Goal: Task Accomplishment & Management: Complete application form

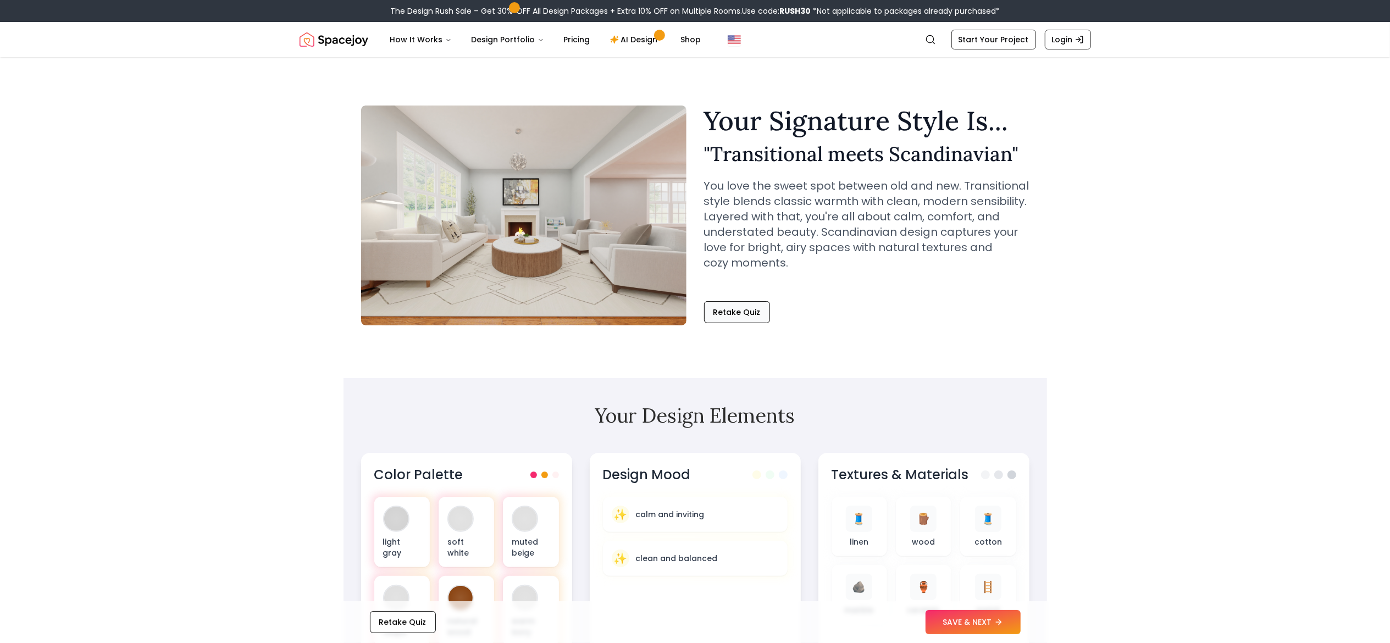
click at [735, 303] on button "Retake Quiz" at bounding box center [737, 312] width 66 height 22
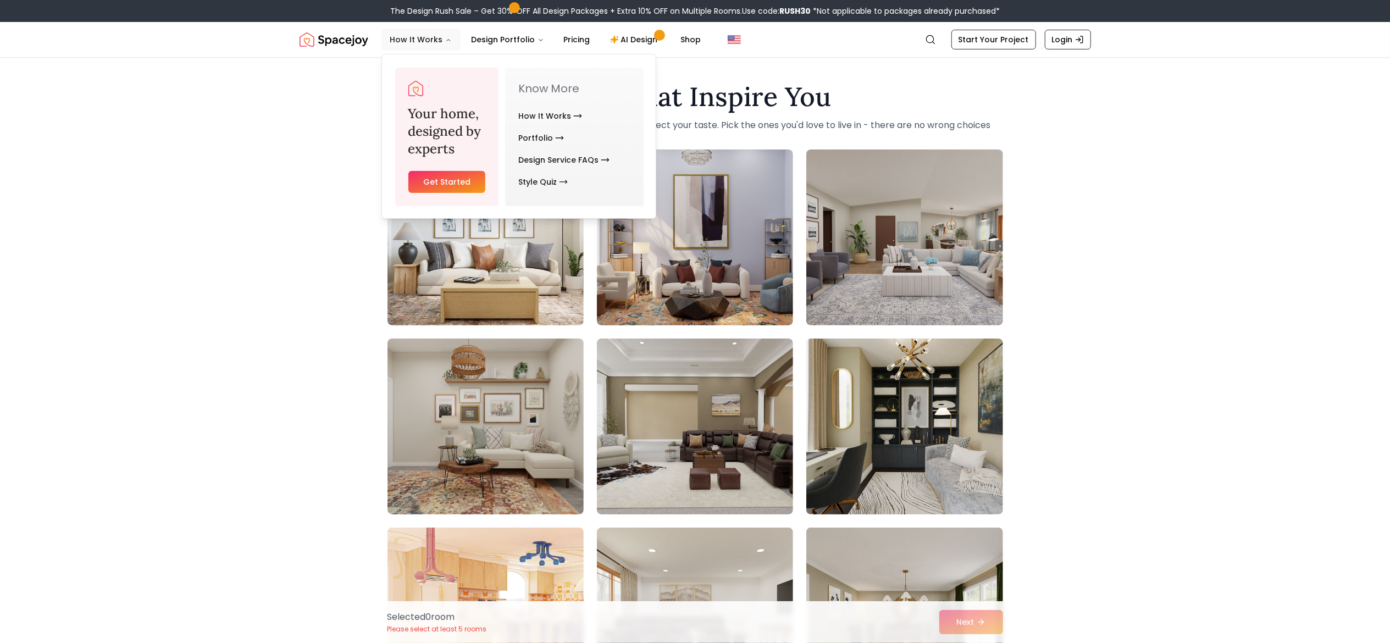
click at [425, 43] on button "How It Works" at bounding box center [420, 40] width 79 height 22
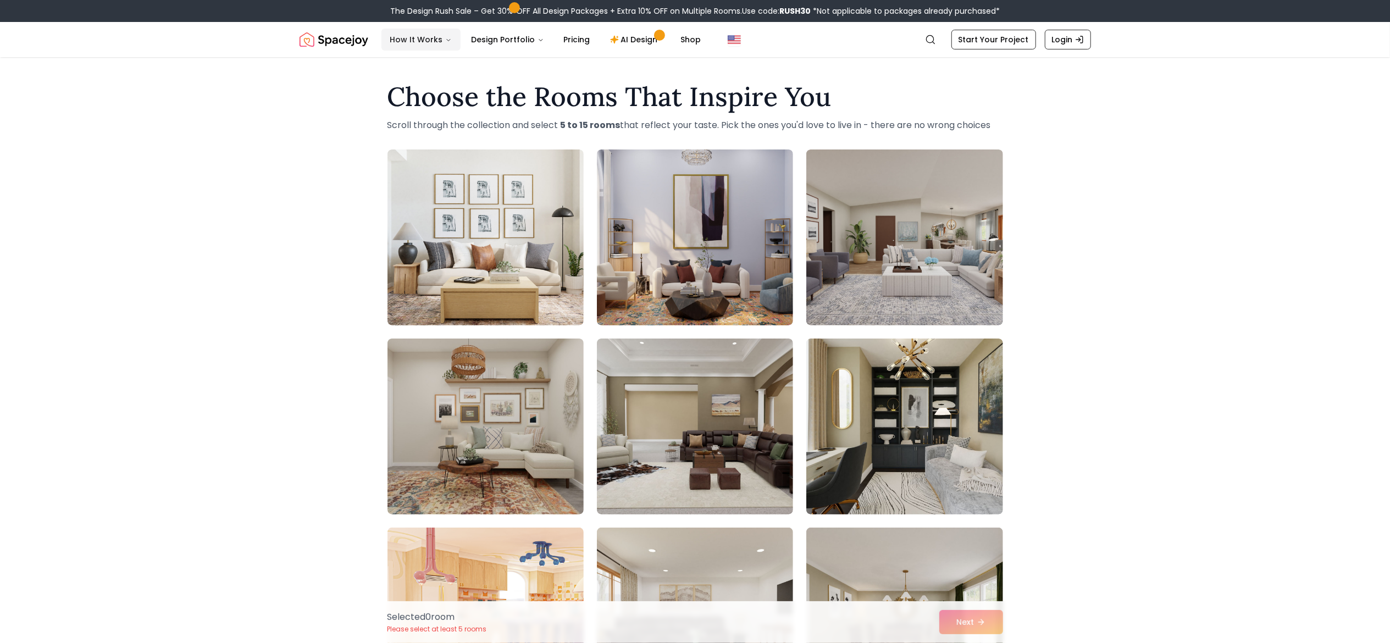
click at [427, 46] on button "How It Works" at bounding box center [420, 40] width 79 height 22
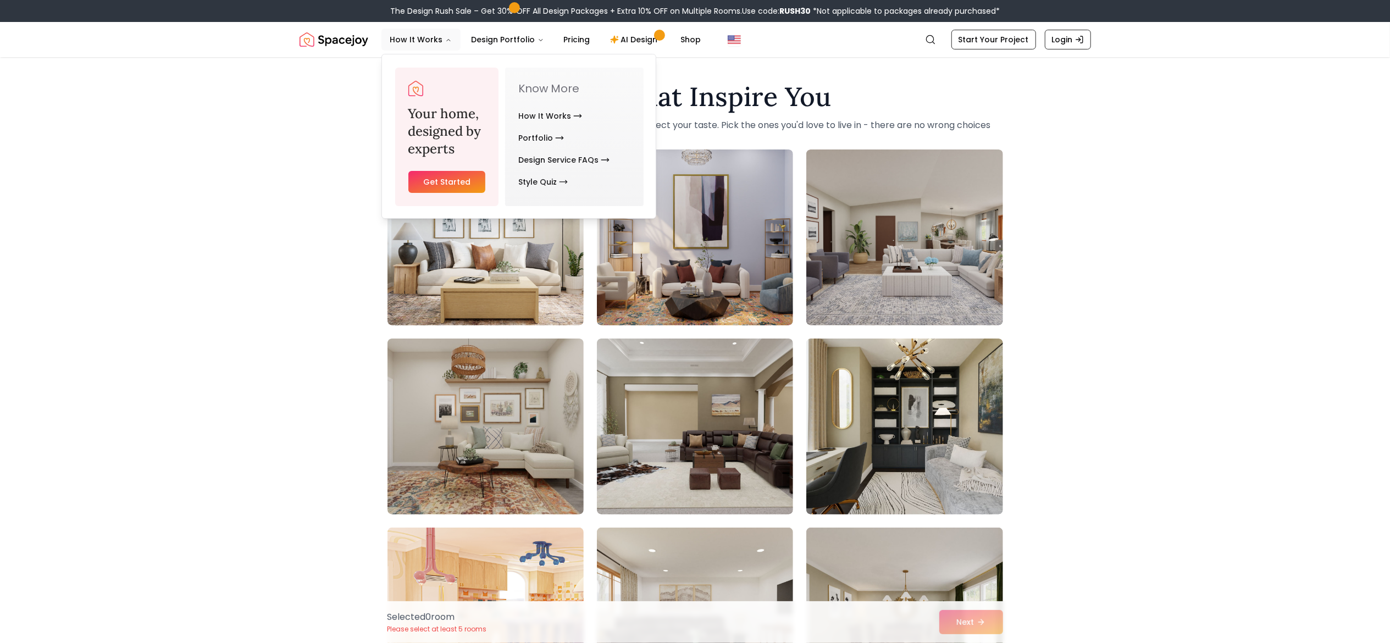
click at [469, 173] on link "Get Started" at bounding box center [446, 182] width 77 height 22
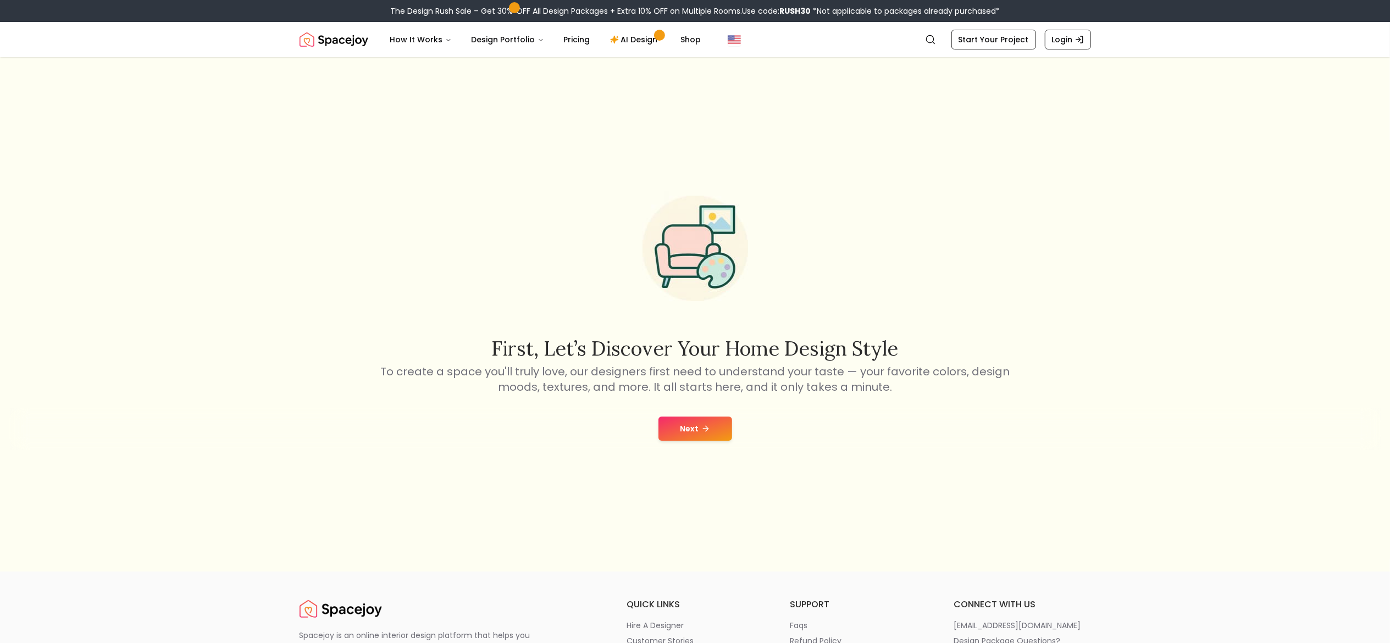
click at [695, 431] on button "Next" at bounding box center [695, 429] width 74 height 24
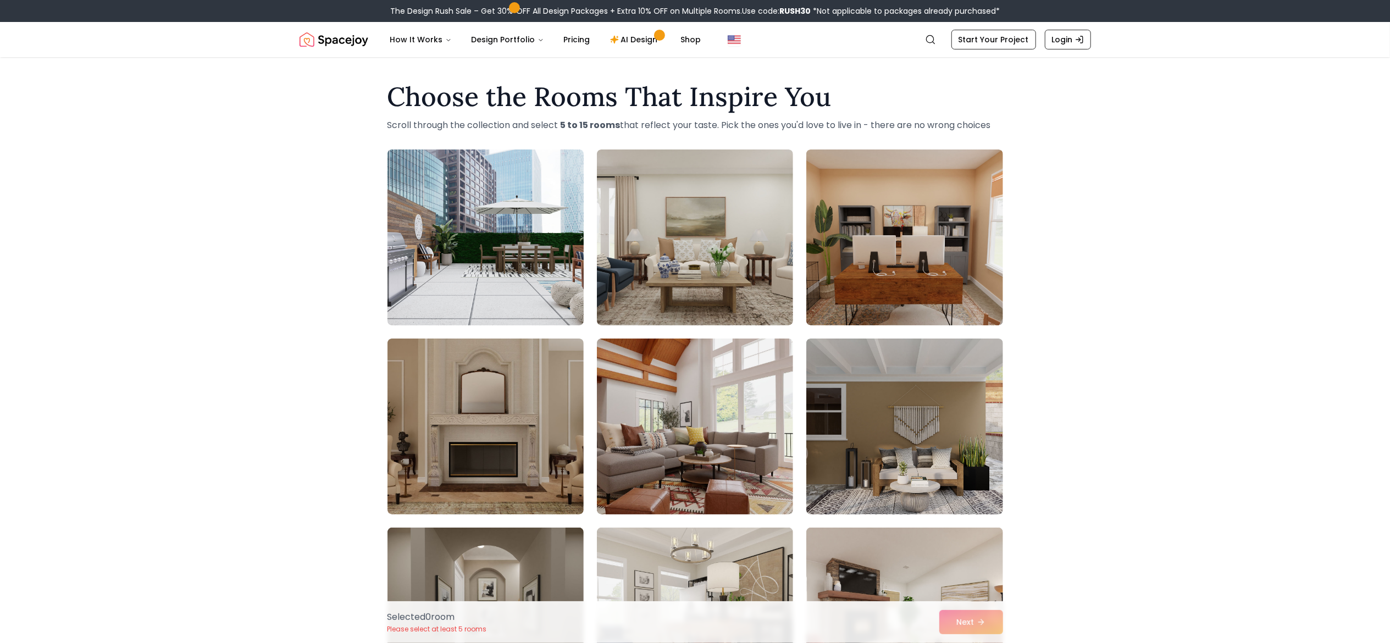
click at [580, 287] on img at bounding box center [486, 237] width 206 height 185
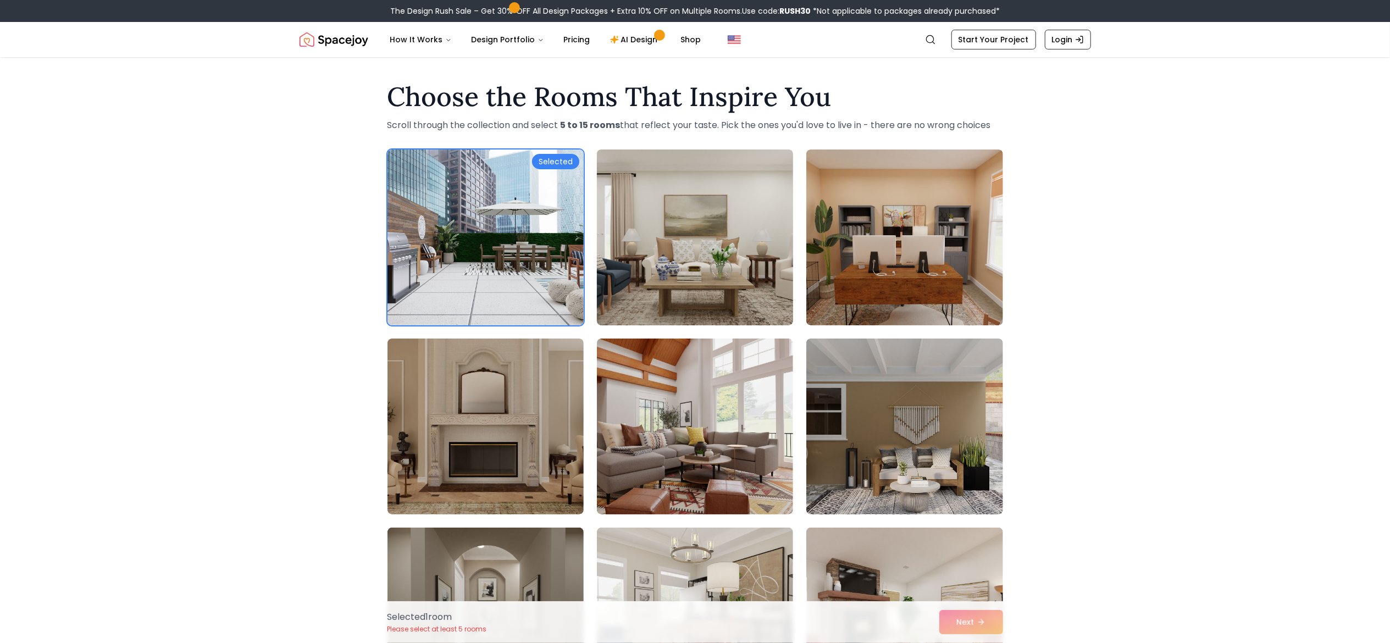
click at [704, 279] on img at bounding box center [695, 237] width 206 height 185
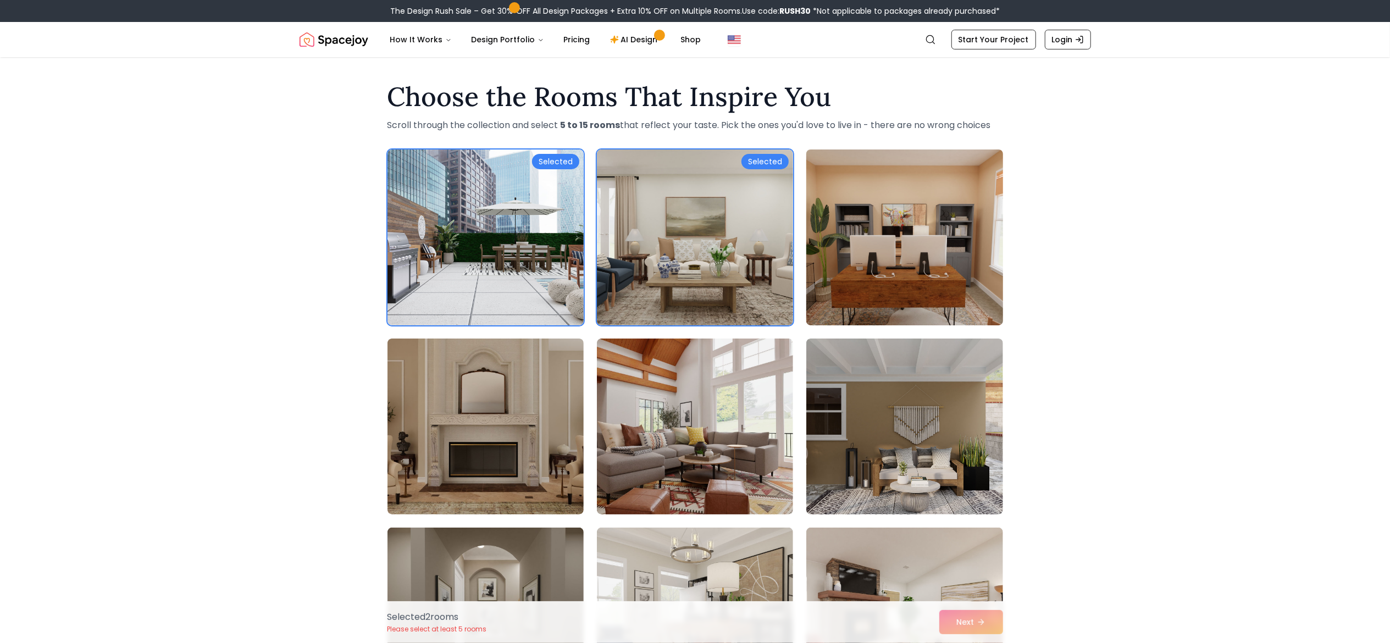
click at [856, 272] on img at bounding box center [904, 237] width 206 height 185
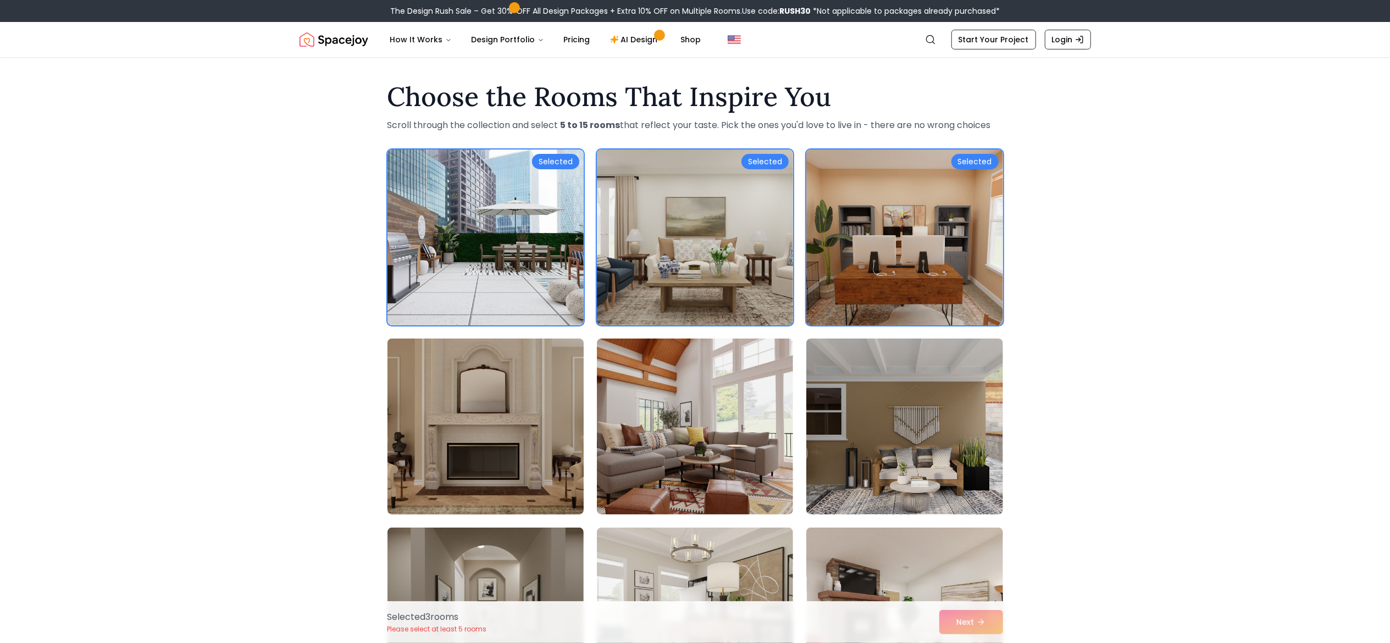
click at [530, 427] on img at bounding box center [486, 426] width 206 height 185
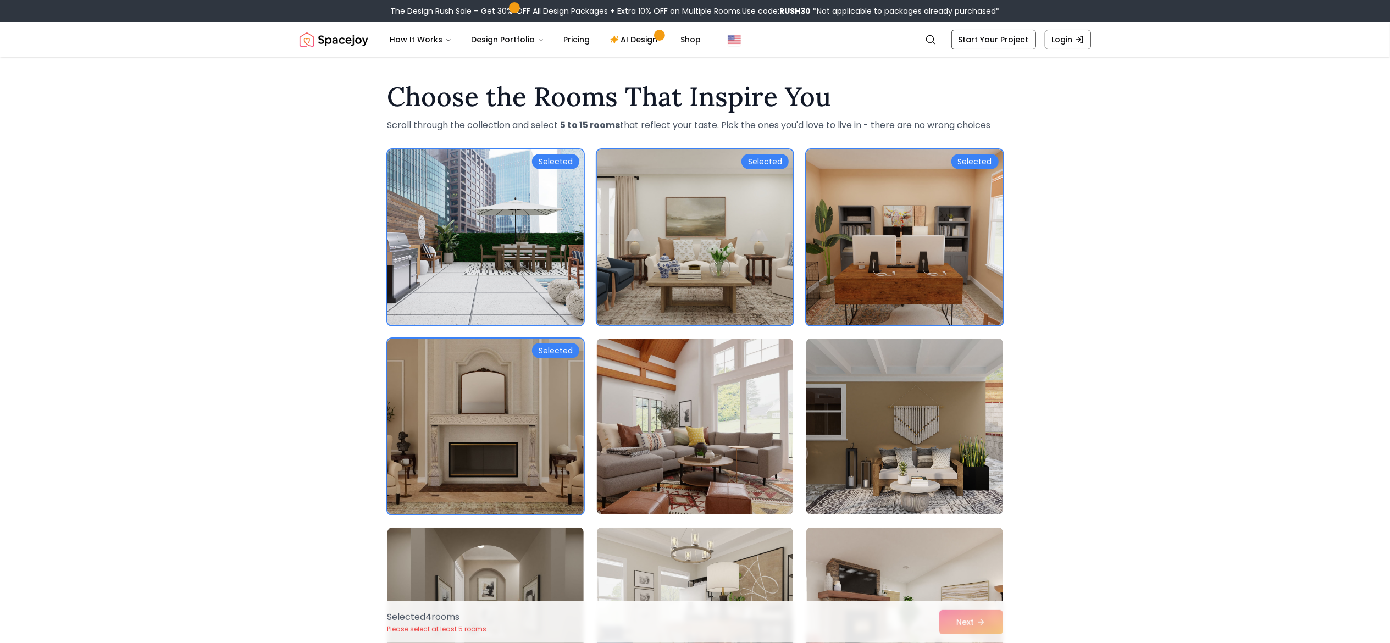
click at [730, 439] on img at bounding box center [695, 426] width 206 height 185
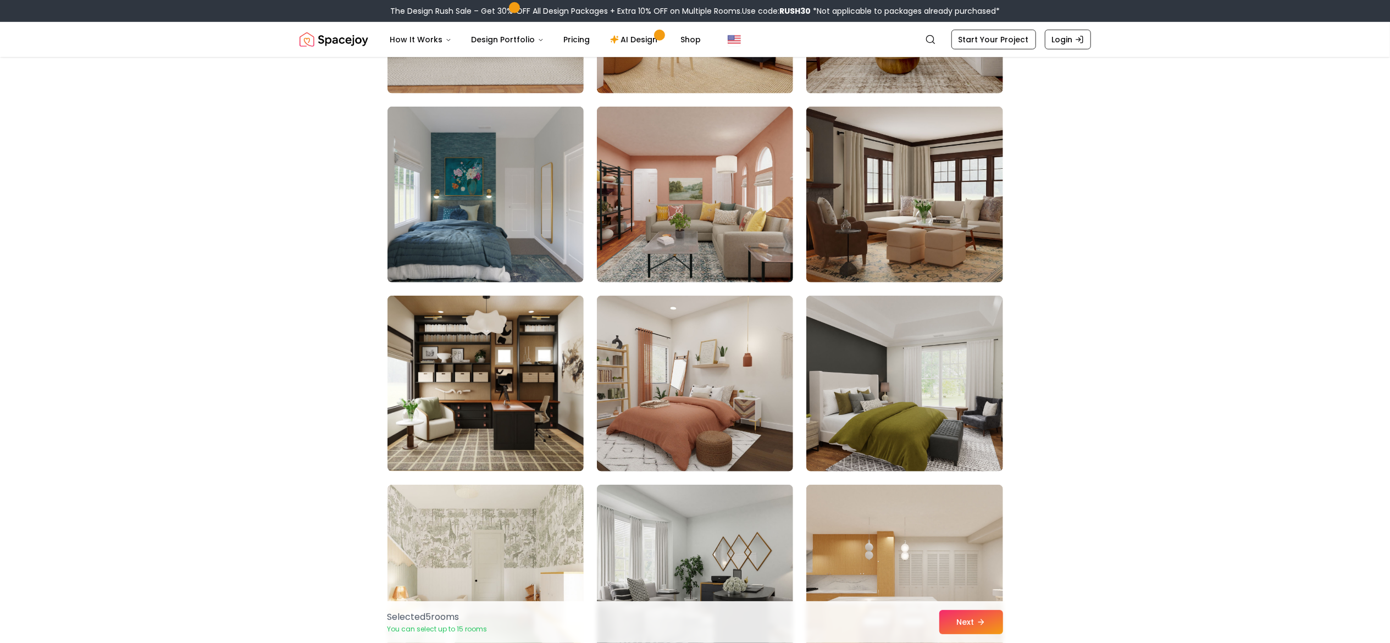
scroll to position [829, 0]
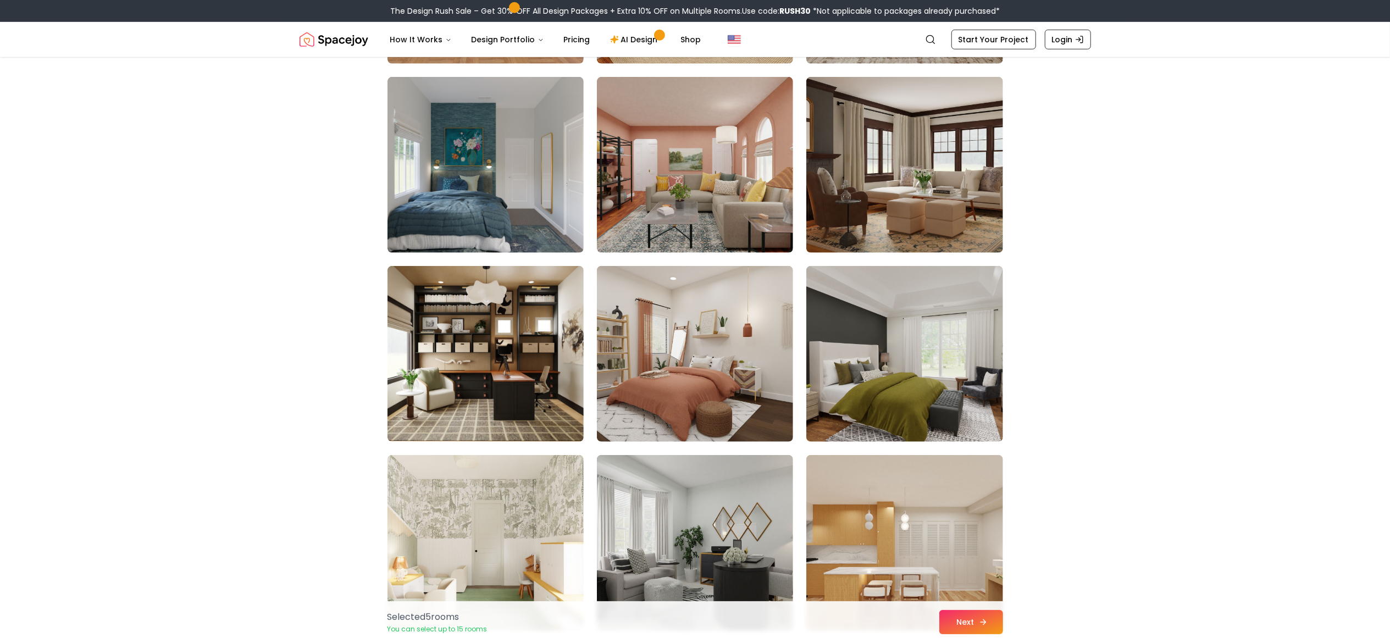
click at [975, 618] on button "Next" at bounding box center [971, 622] width 64 height 24
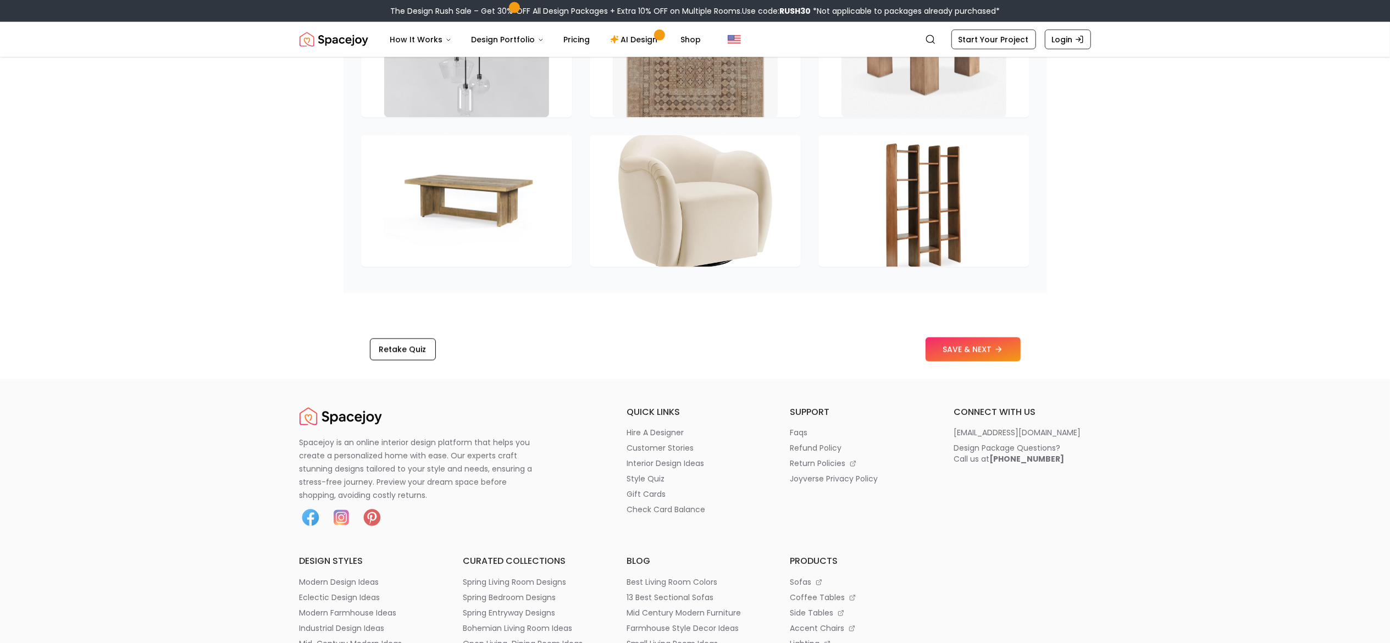
scroll to position [1660, 0]
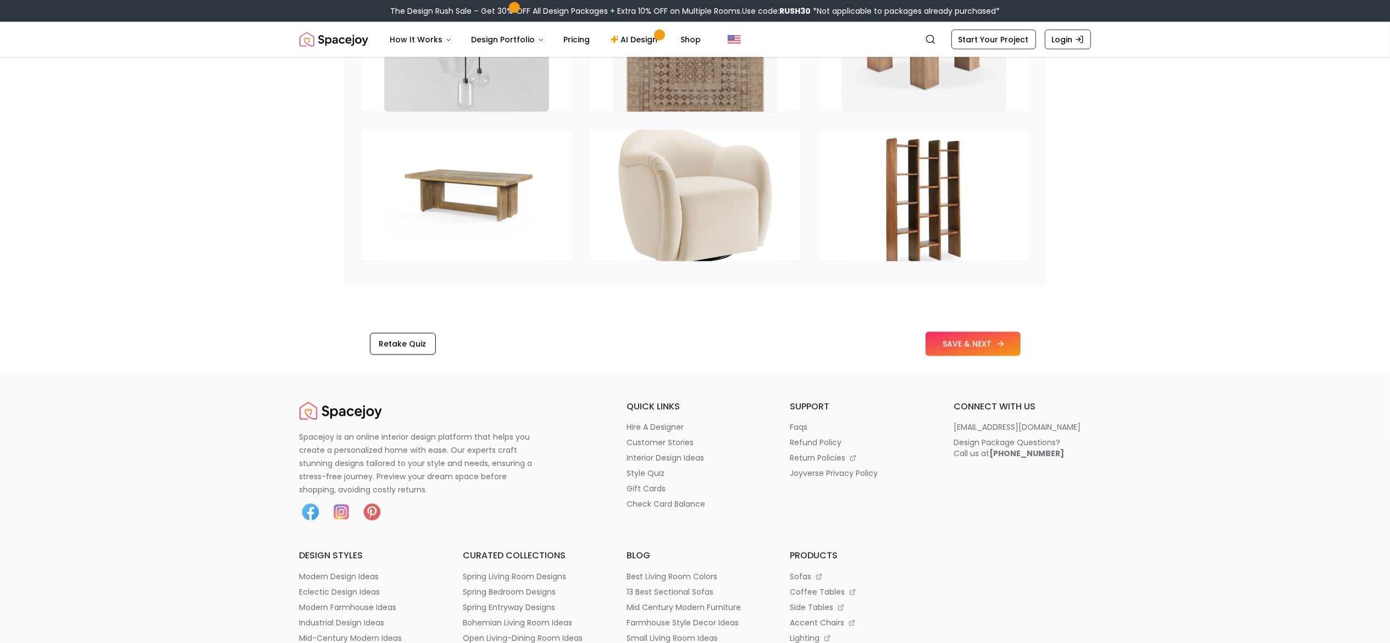
click at [974, 338] on button "SAVE & NEXT" at bounding box center [973, 344] width 95 height 24
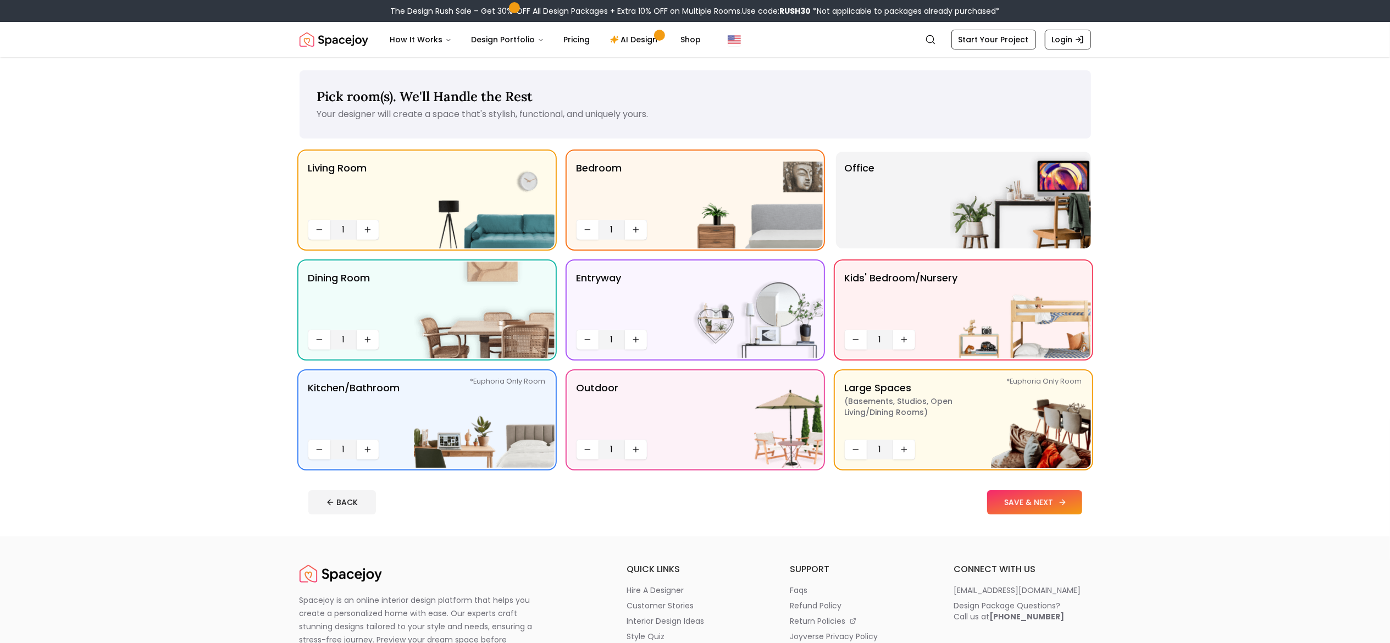
click at [1043, 508] on button "SAVE & NEXT" at bounding box center [1034, 502] width 95 height 24
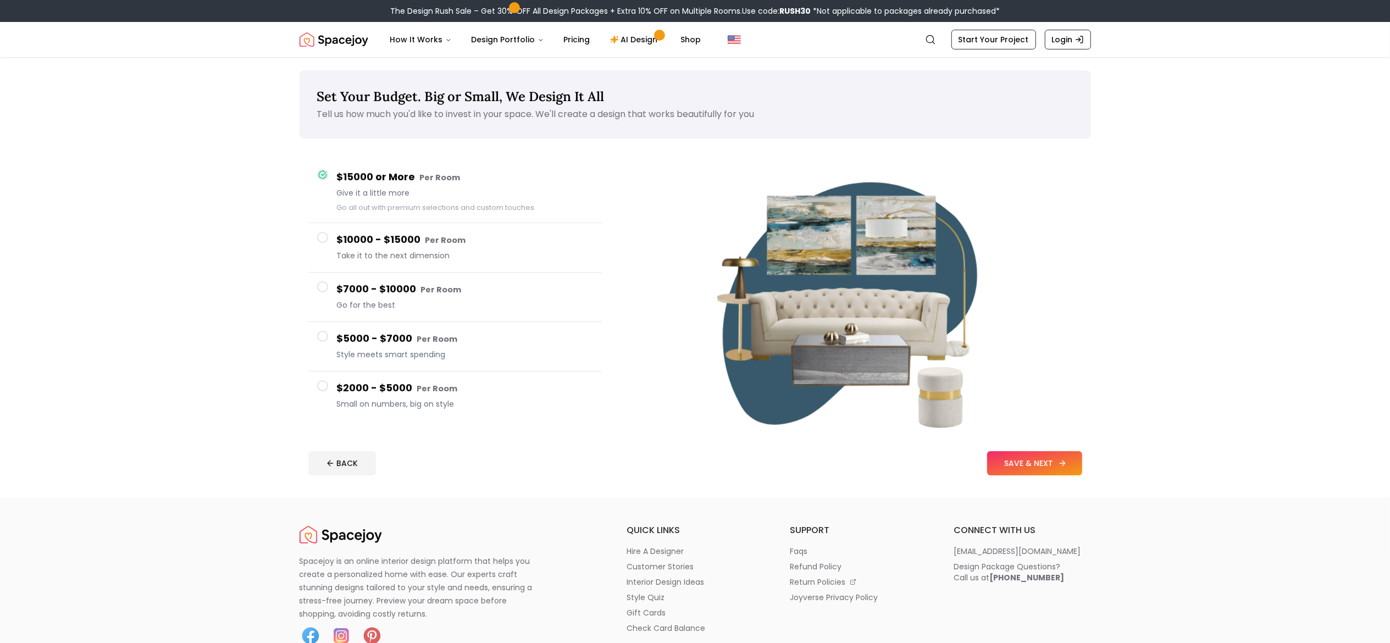
click at [1042, 466] on button "SAVE & NEXT" at bounding box center [1034, 463] width 95 height 24
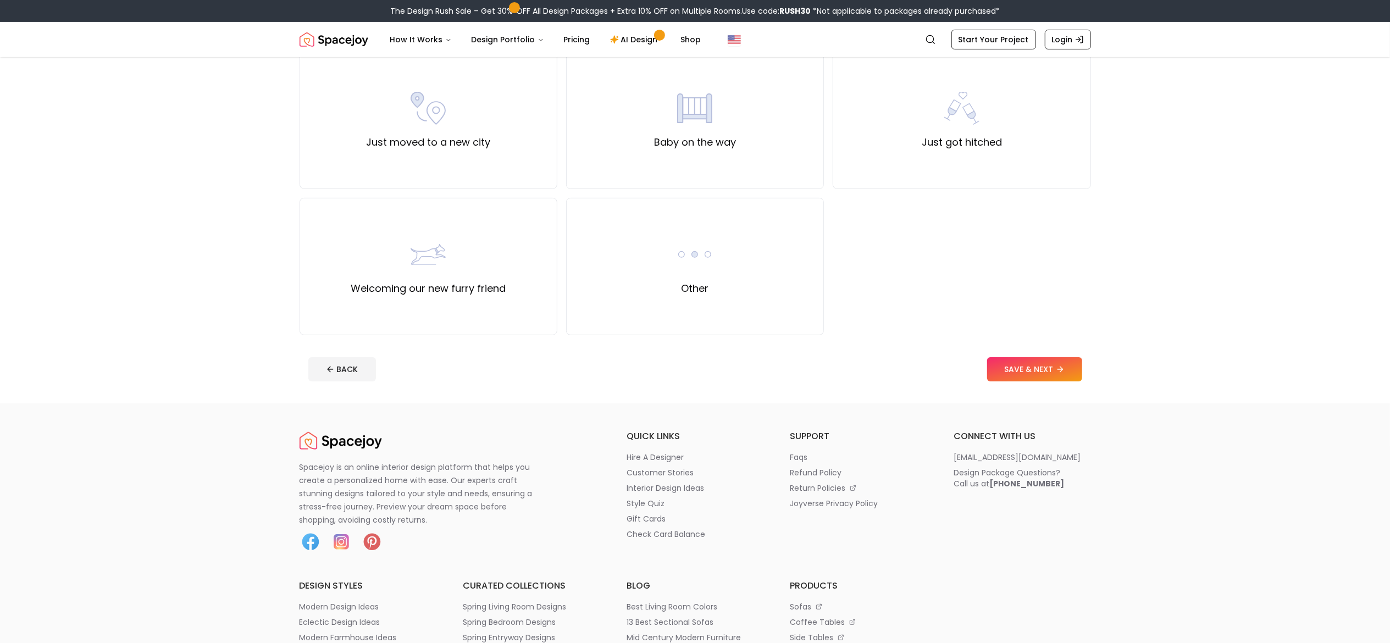
scroll to position [432, 0]
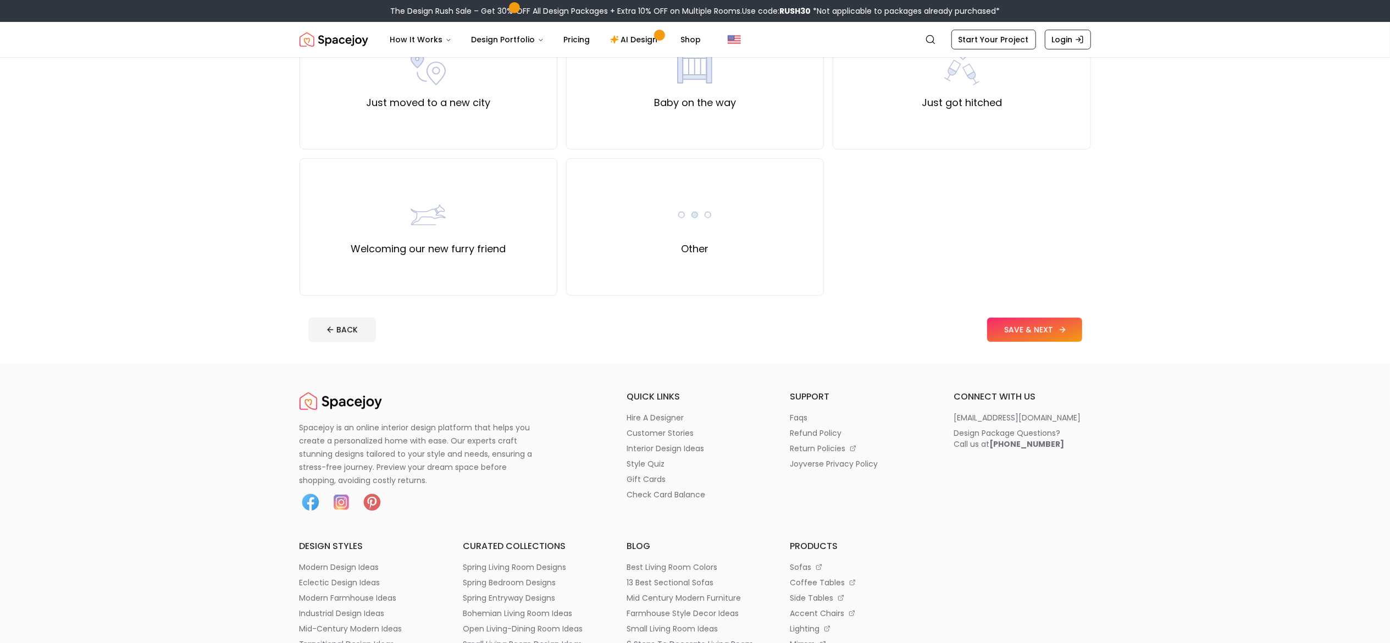
click at [1034, 319] on button "SAVE & NEXT" at bounding box center [1034, 330] width 95 height 24
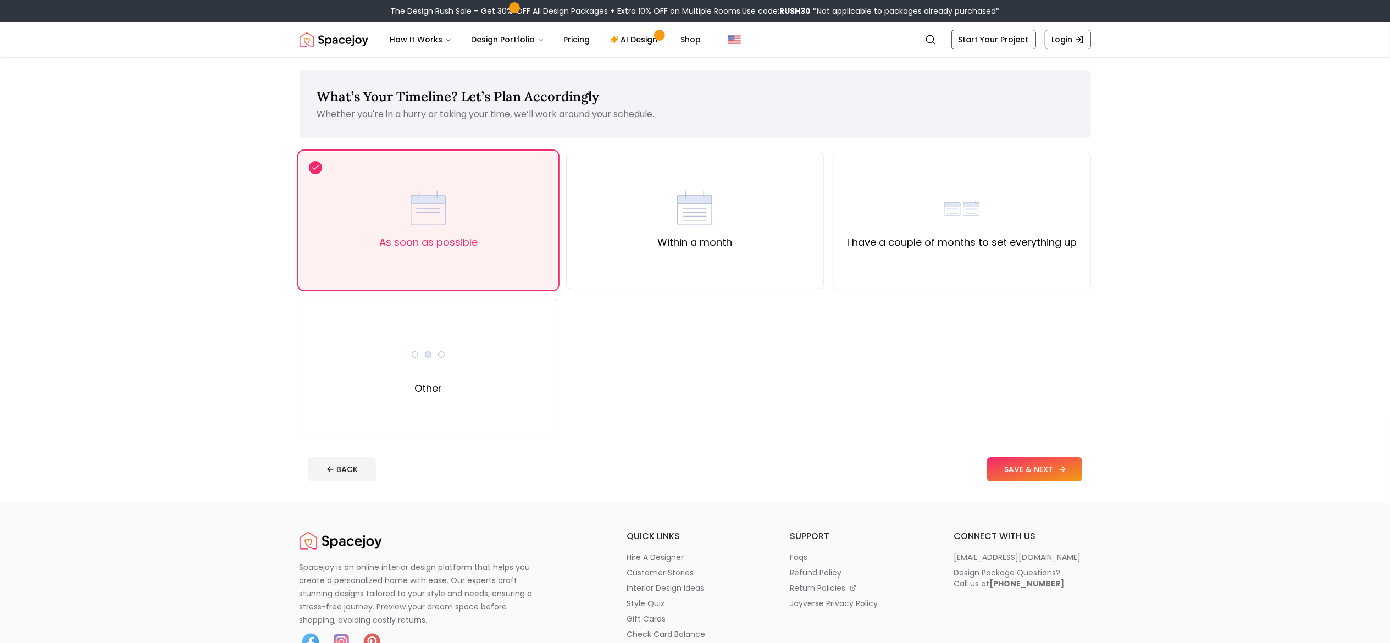
click at [1048, 466] on button "SAVE & NEXT" at bounding box center [1034, 469] width 95 height 24
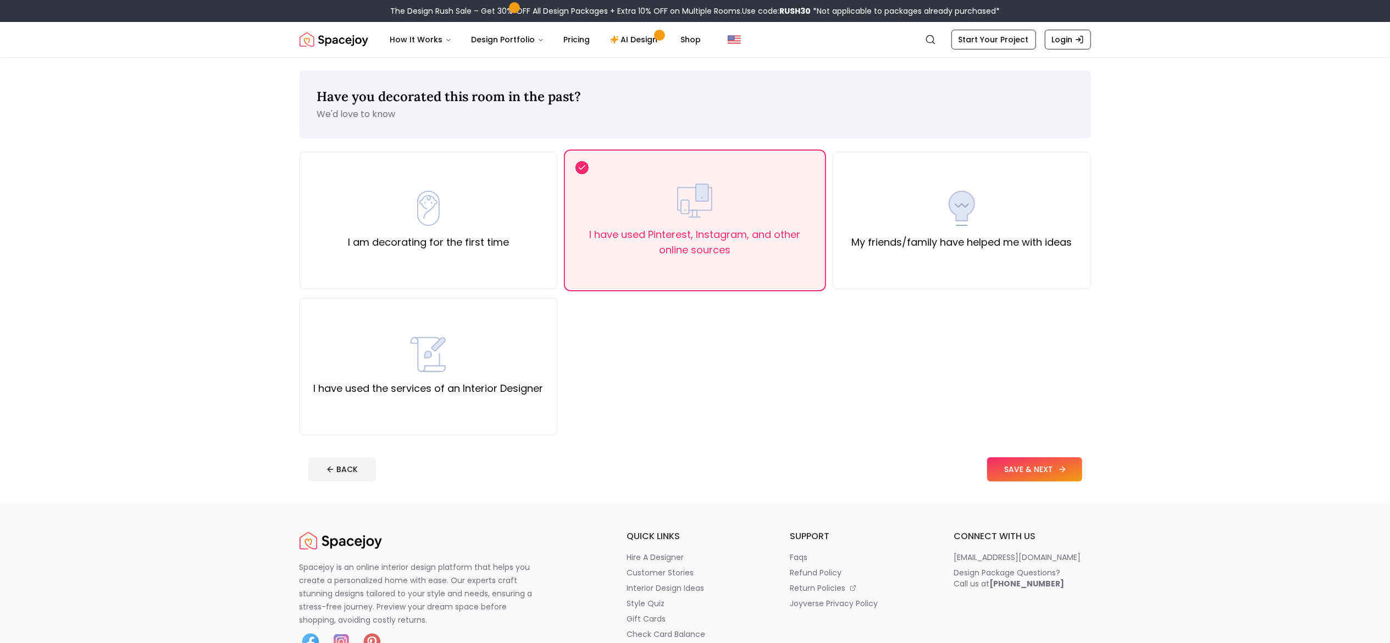
click at [1048, 466] on button "SAVE & NEXT" at bounding box center [1034, 469] width 95 height 24
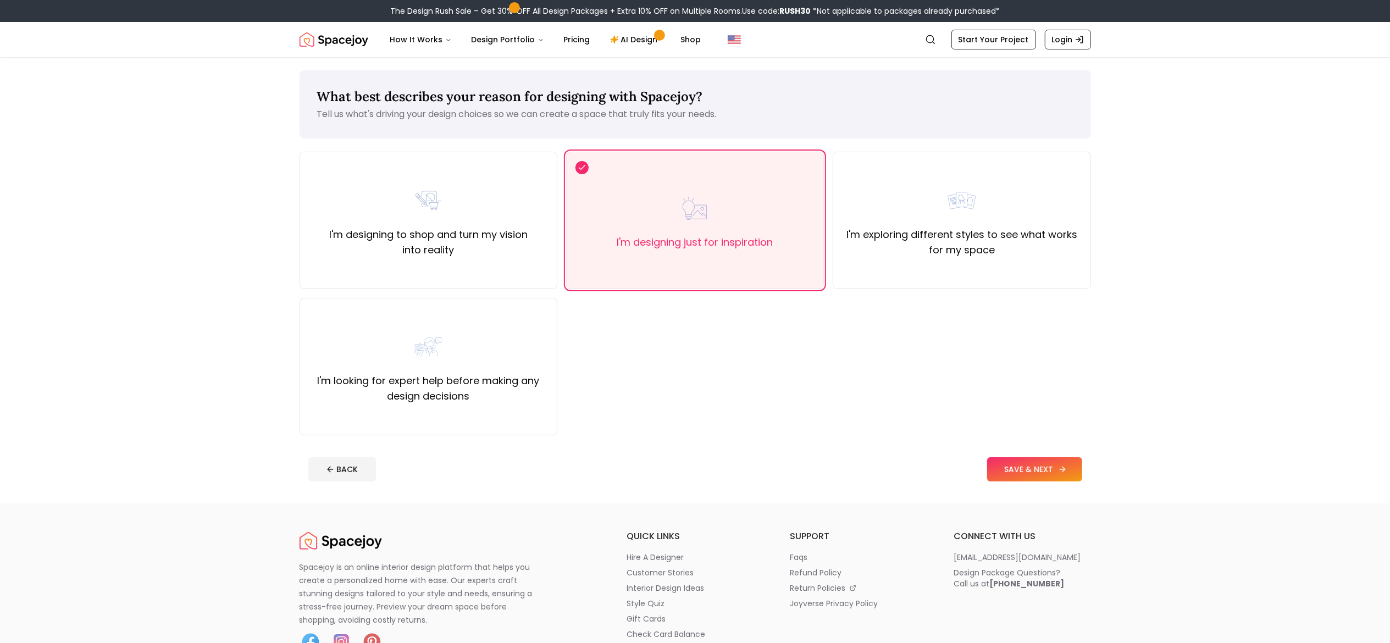
click at [1048, 466] on button "SAVE & NEXT" at bounding box center [1034, 469] width 95 height 24
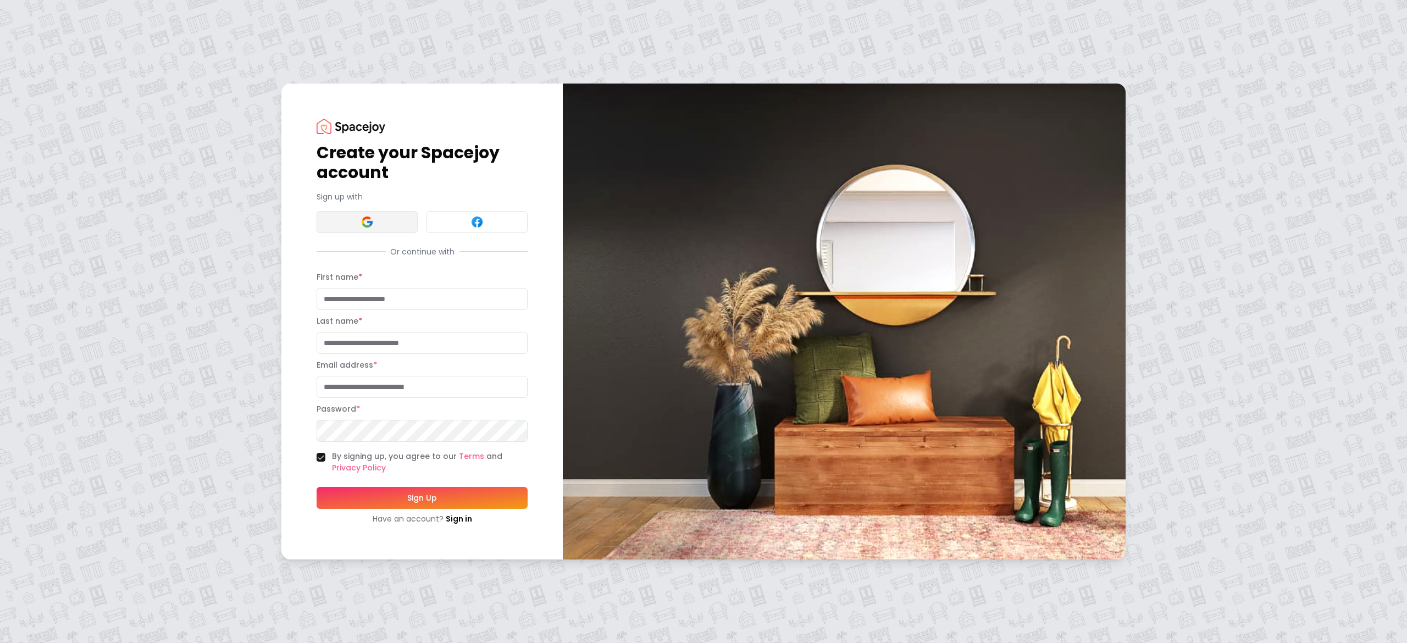
click at [368, 230] on button at bounding box center [367, 222] width 101 height 22
